Goal: Complete application form

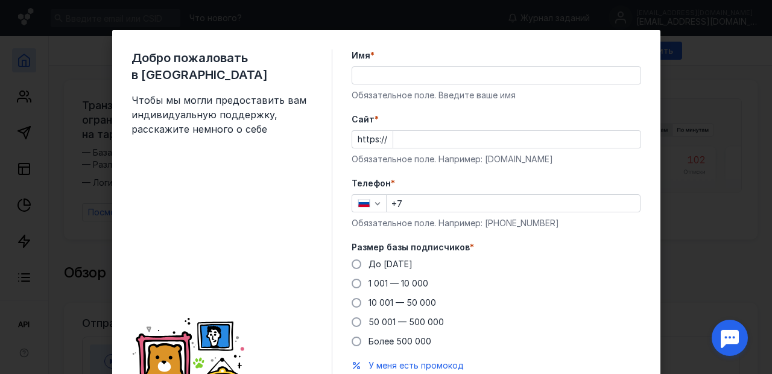
click at [462, 138] on input "Cайт *" at bounding box center [516, 139] width 247 height 17
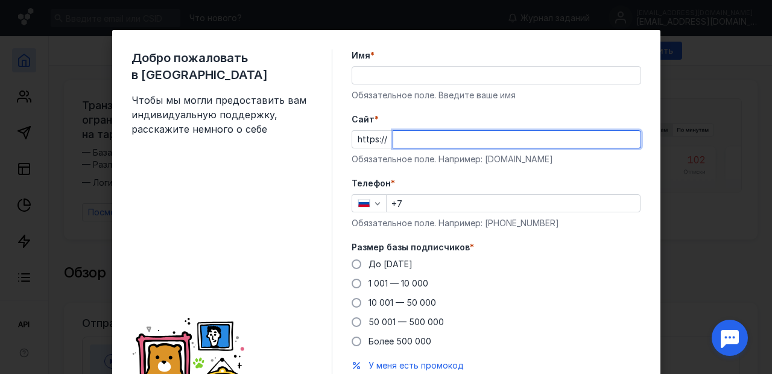
type input "щ"
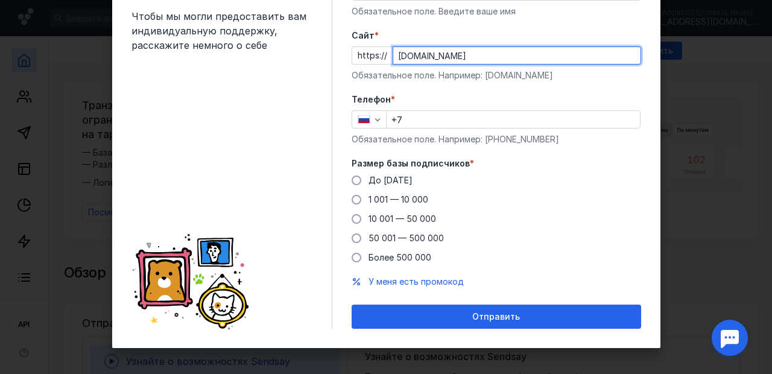
scroll to position [88, 0]
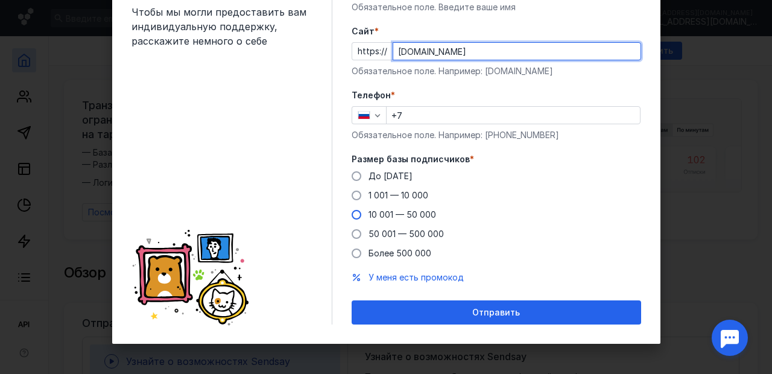
type input "[DOMAIN_NAME]"
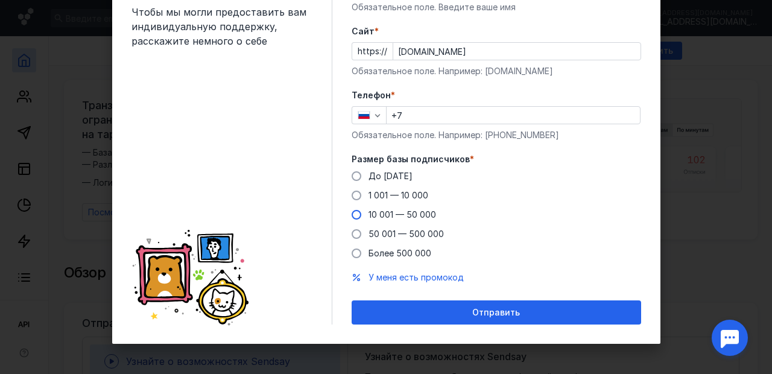
click at [352, 216] on span at bounding box center [357, 215] width 10 height 10
click at [0, 0] on input "10 001 — 50 000" at bounding box center [0, 0] width 0 height 0
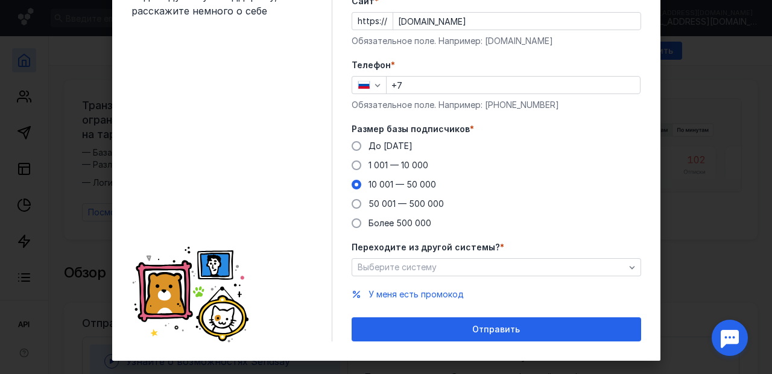
scroll to position [135, 0]
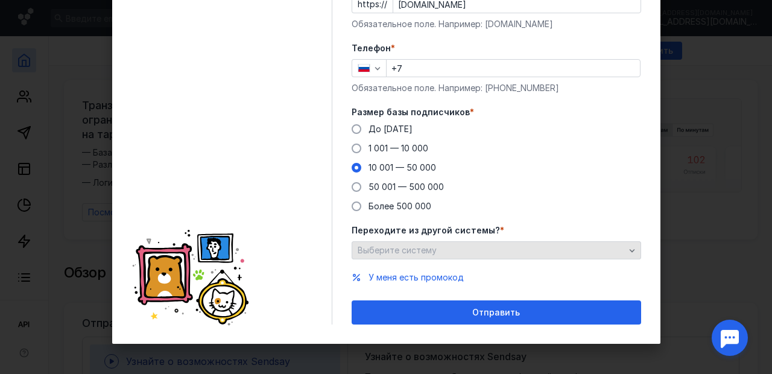
click at [627, 254] on icon "button" at bounding box center [632, 250] width 10 height 10
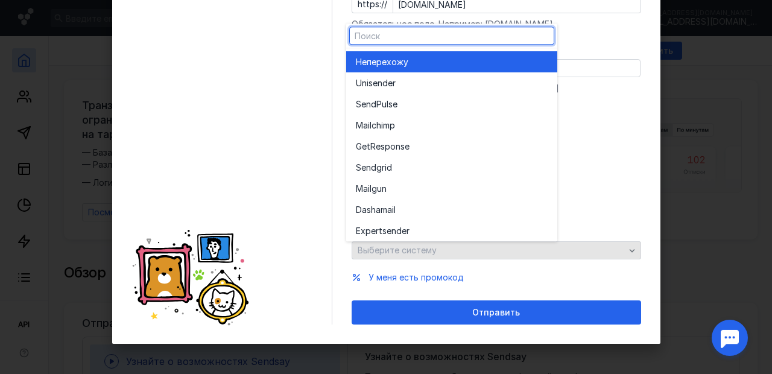
click at [627, 254] on div "Переходите из другой системы? * Выберите систему" at bounding box center [496, 241] width 289 height 35
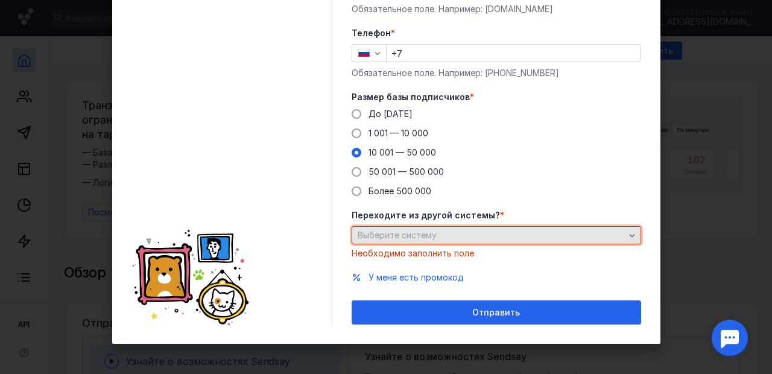
click at [455, 235] on div "Выберите систему" at bounding box center [491, 235] width 273 height 10
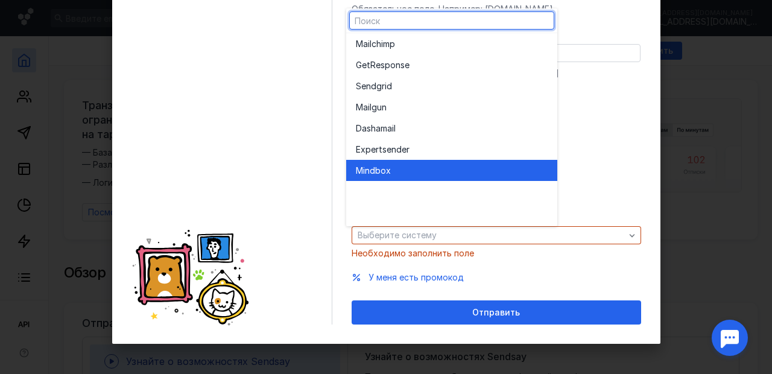
scroll to position [0, 0]
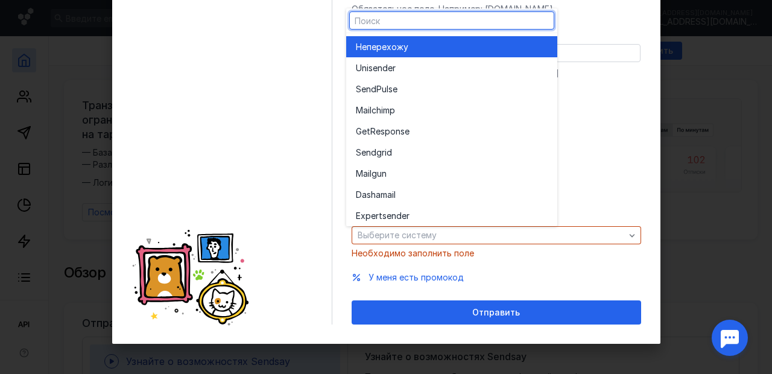
click at [412, 45] on div "Не перехожу" at bounding box center [452, 47] width 192 height 12
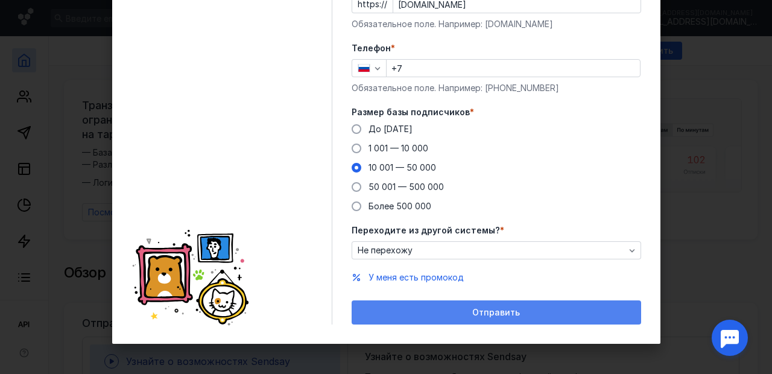
click at [496, 313] on span "Отправить" at bounding box center [496, 313] width 48 height 10
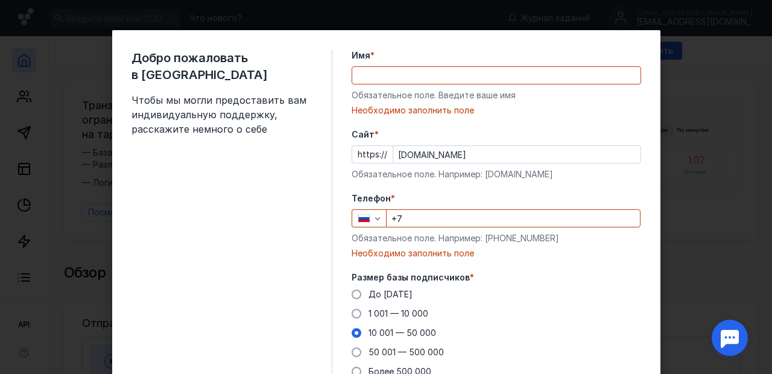
scroll to position [0, 0]
click at [421, 221] on input "+7" at bounding box center [513, 218] width 253 height 17
type input "[PHONE_NUMBER]"
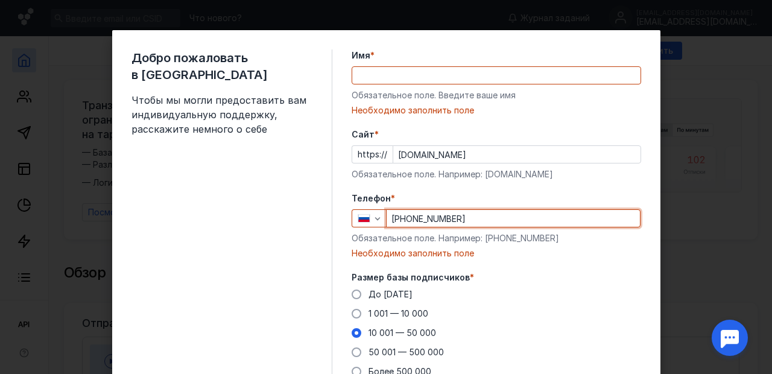
type input "[PERSON_NAME]"
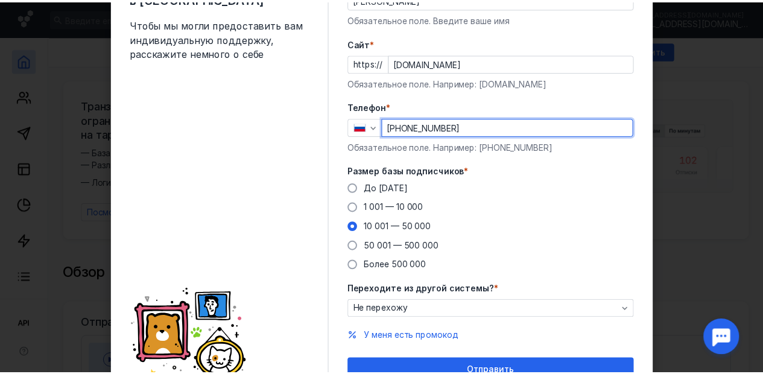
scroll to position [135, 0]
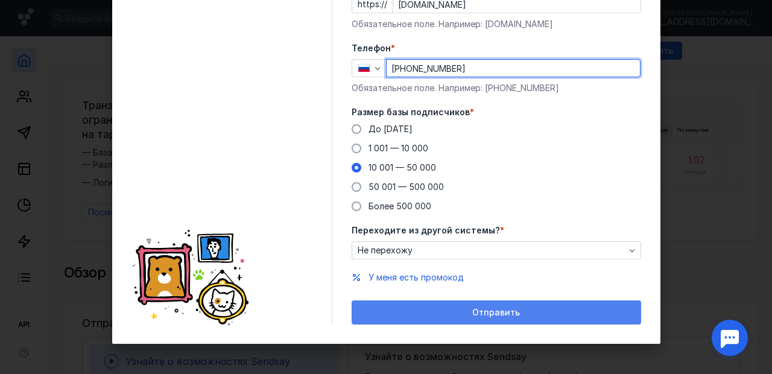
click at [485, 308] on span "Отправить" at bounding box center [496, 313] width 48 height 10
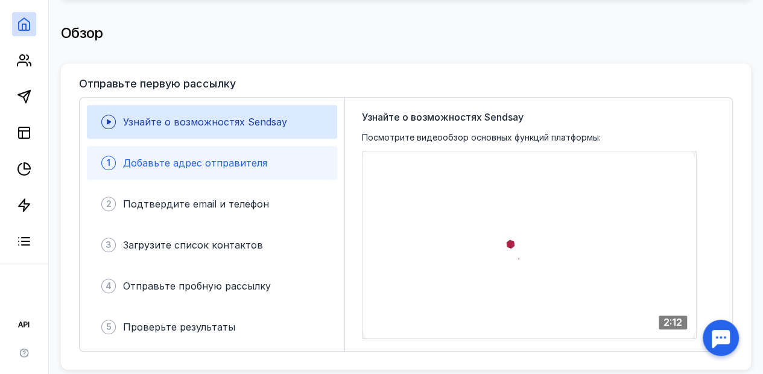
scroll to position [241, 0]
